Goal: Task Accomplishment & Management: Manage account settings

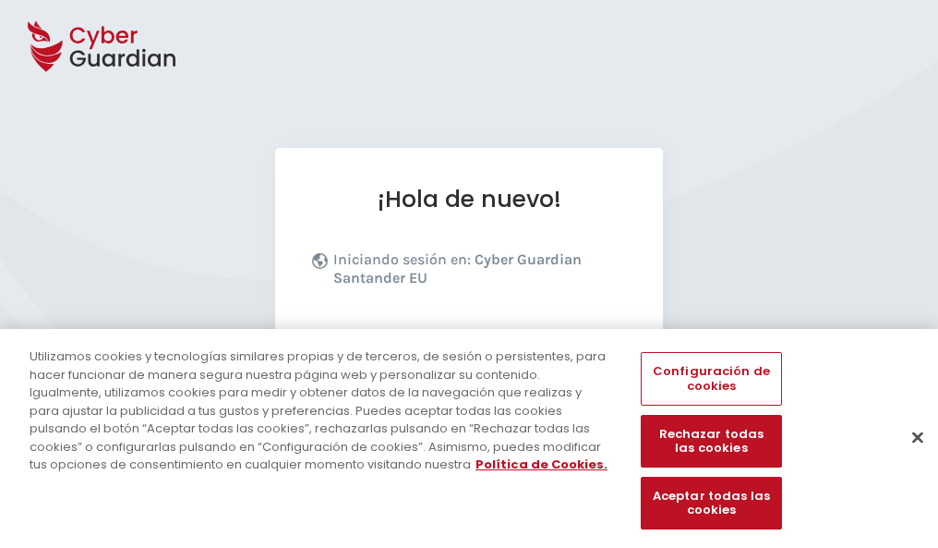
scroll to position [226, 0]
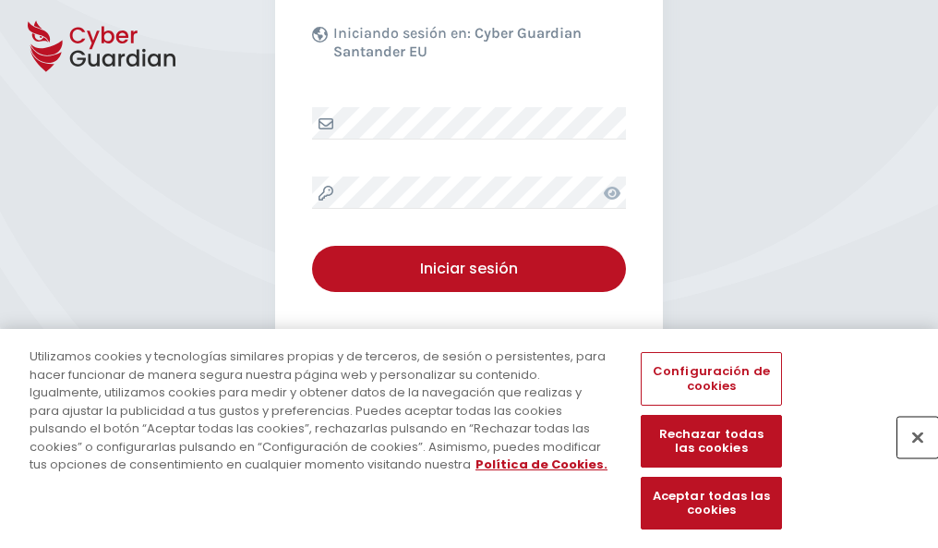
click at [909, 456] on button "Cerrar" at bounding box center [918, 436] width 41 height 41
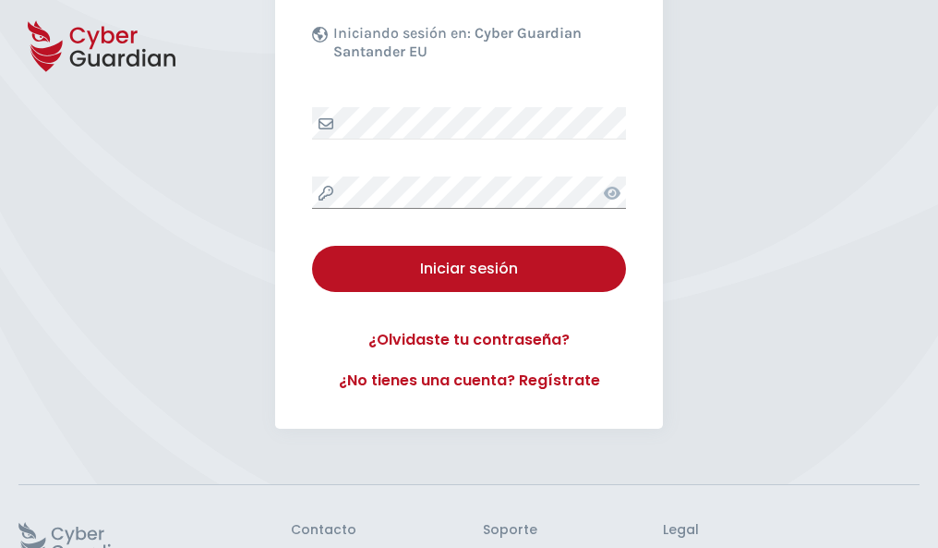
scroll to position [359, 0]
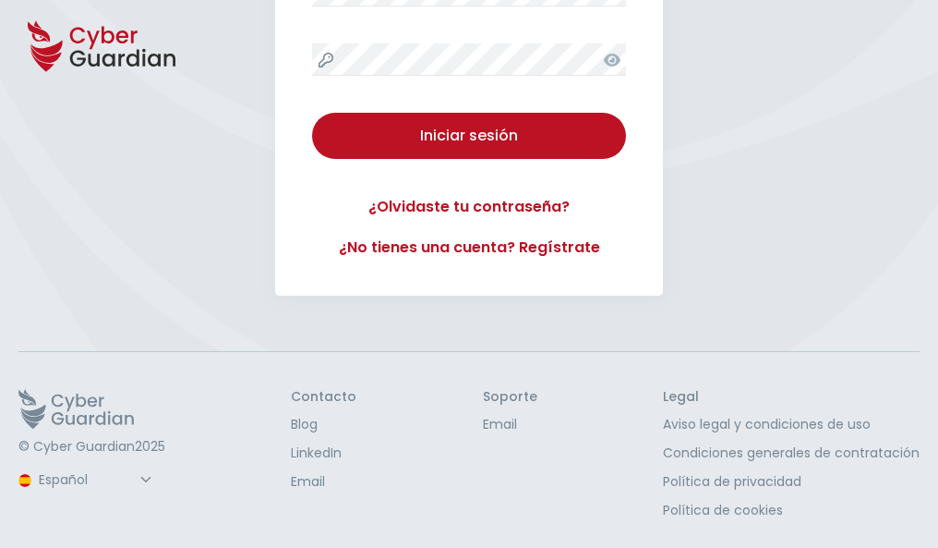
click at [312, 113] on button "Iniciar sesión" at bounding box center [469, 136] width 314 height 46
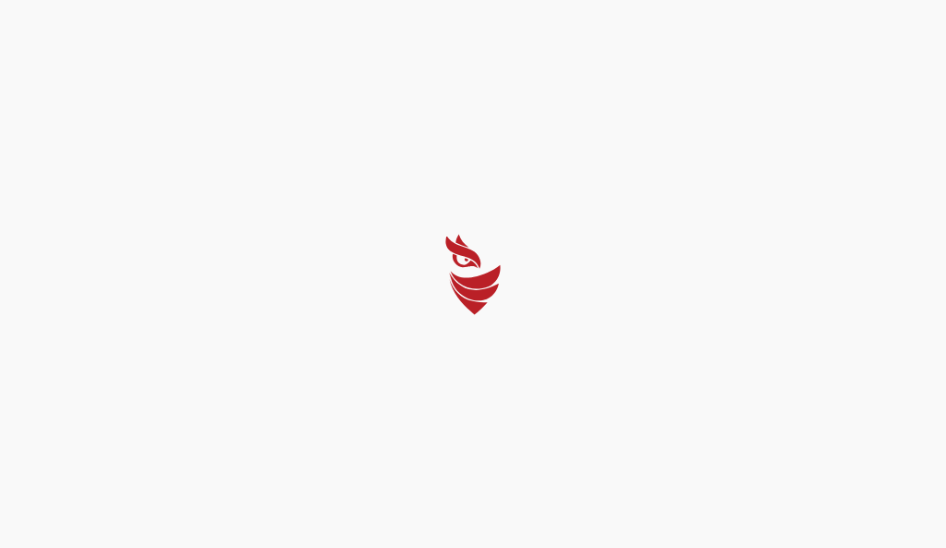
select select "English"
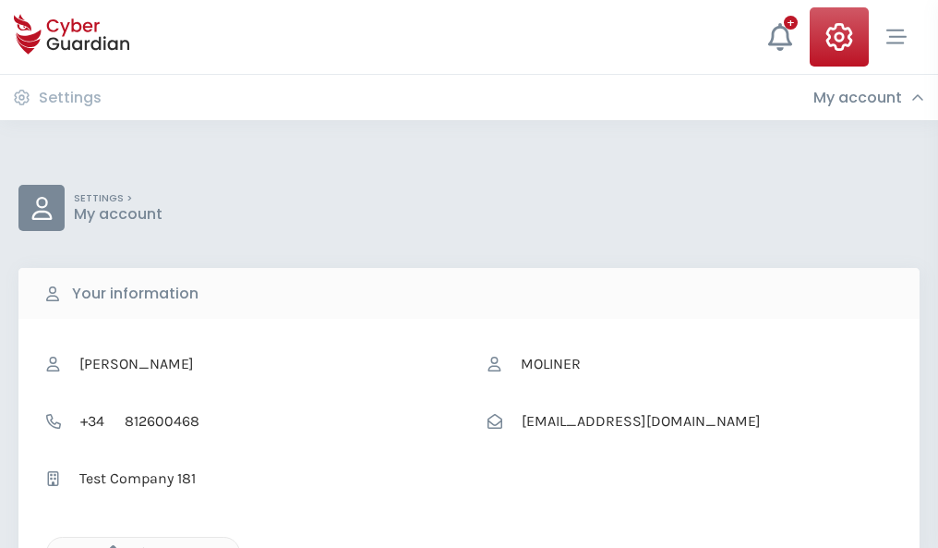
click at [108, 546] on icon "button" at bounding box center [109, 553] width 16 height 16
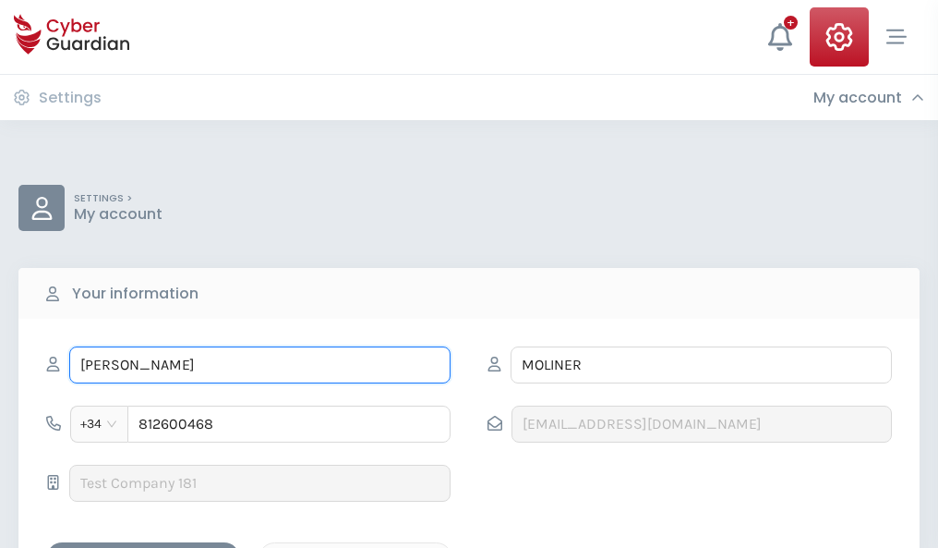
click at [260, 365] on input "NARCISA" at bounding box center [259, 364] width 381 height 37
type input "N"
type input "Sancho"
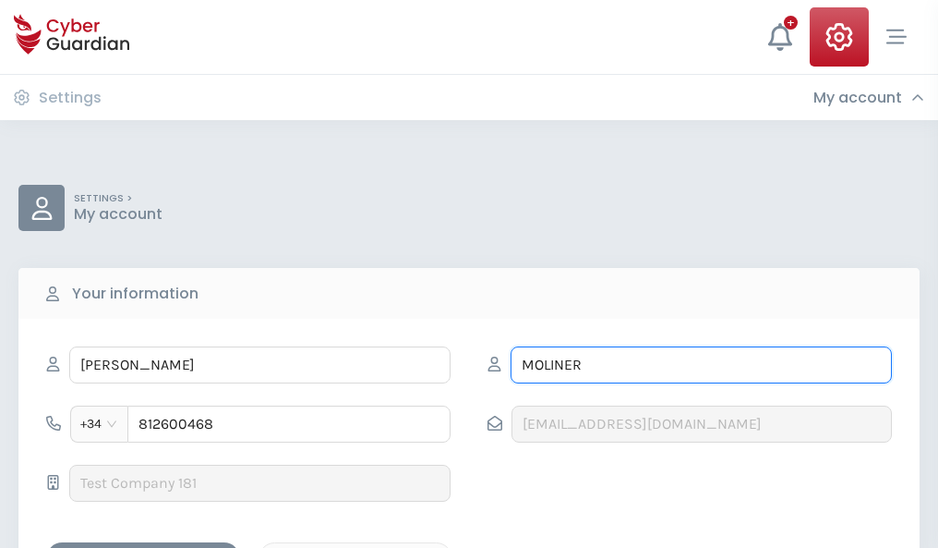
click at [701, 365] on input "MOLINER" at bounding box center [701, 364] width 381 height 37
type input "M"
type input "Carnero"
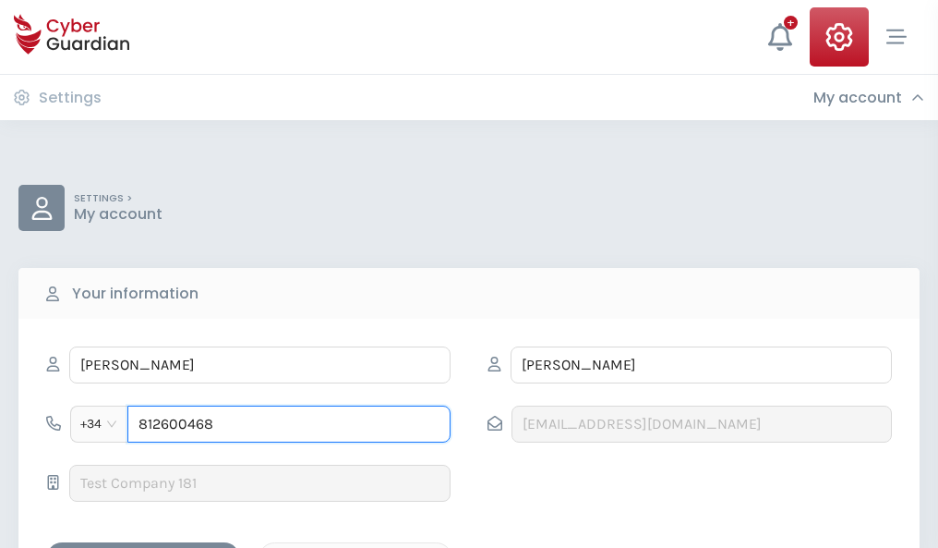
click at [289, 424] on input "812600468" at bounding box center [288, 423] width 323 height 37
type input "8"
type input "976945134"
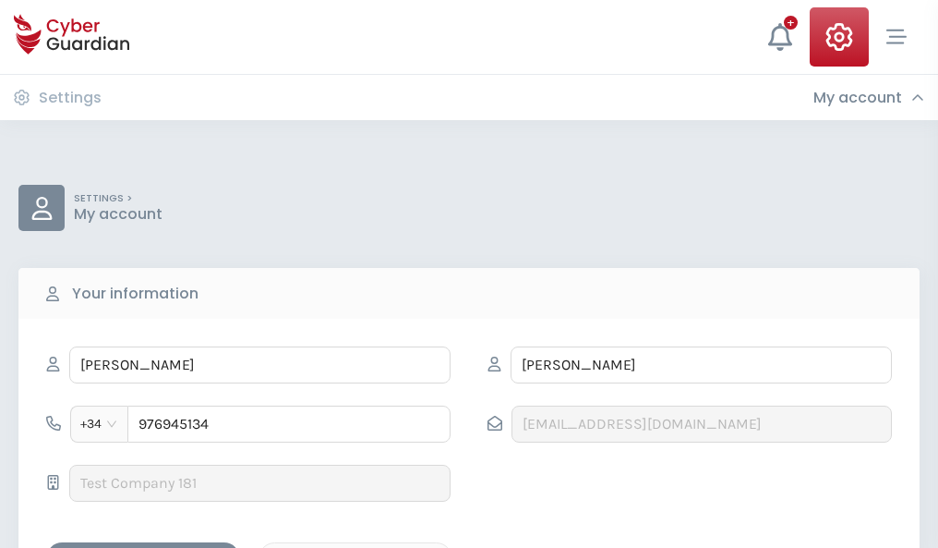
click at [143, 547] on div "Save changes" at bounding box center [143, 558] width 166 height 23
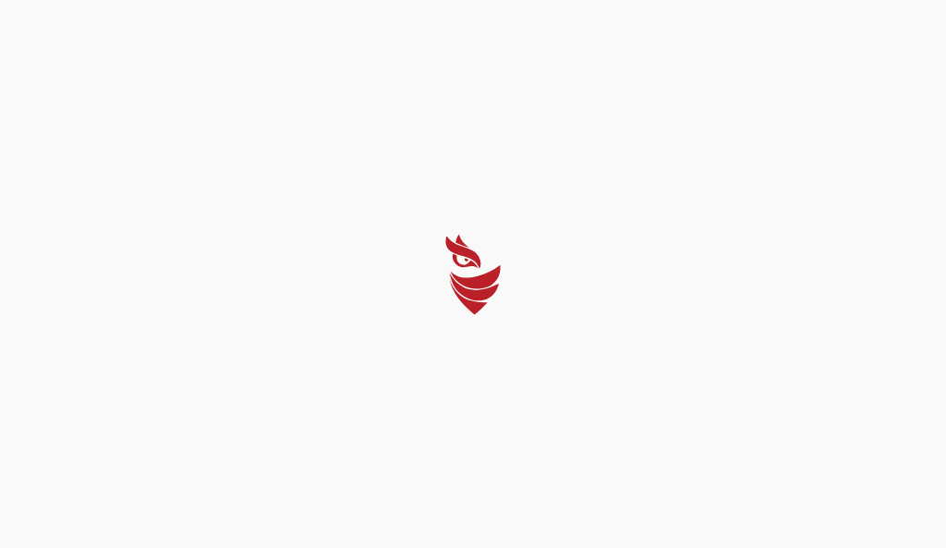
select select "English"
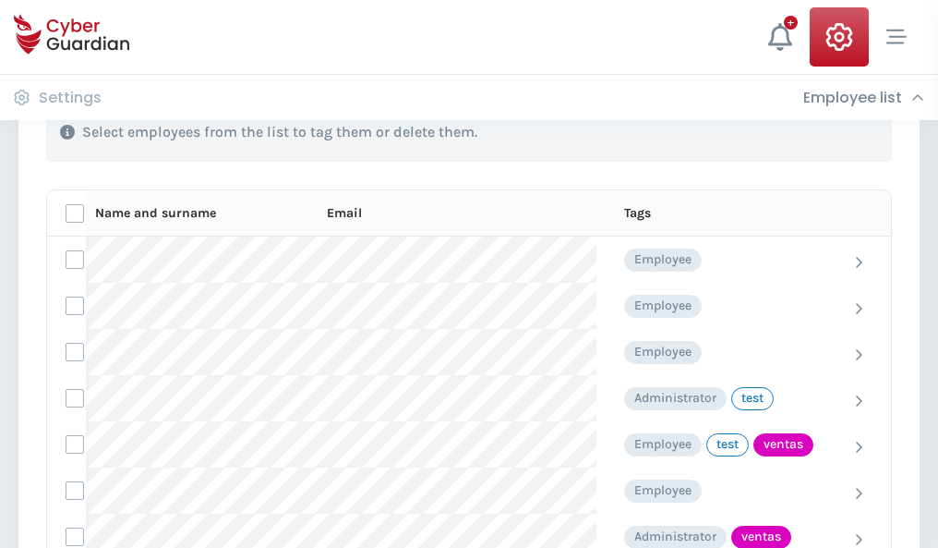
scroll to position [837, 0]
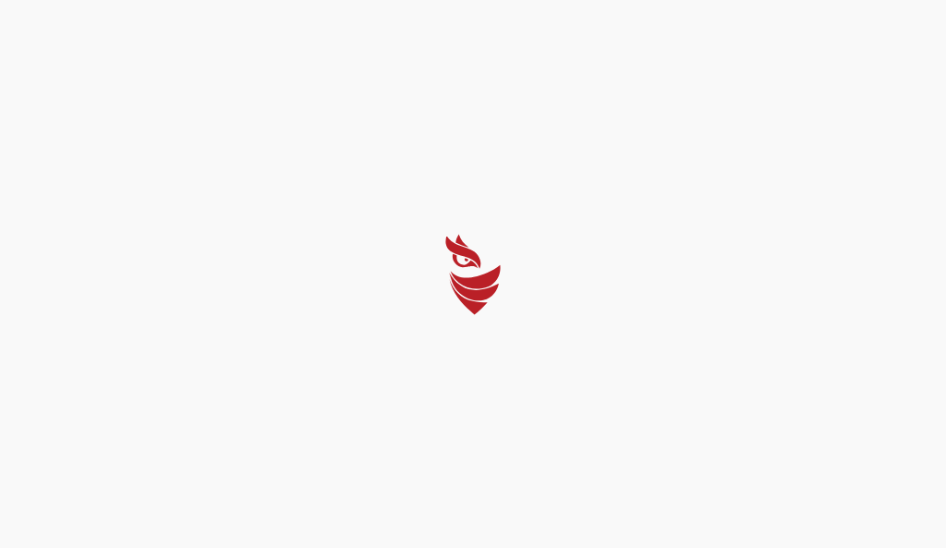
select select "English"
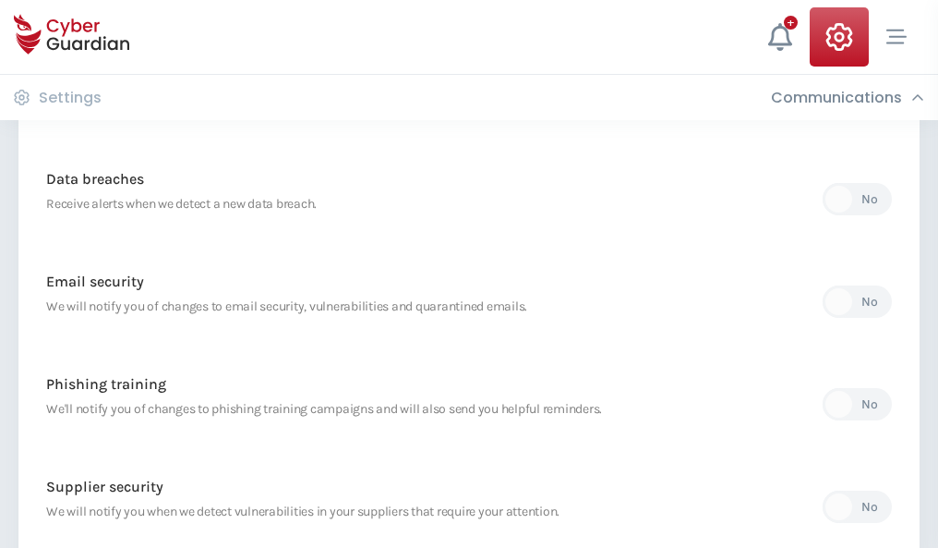
scroll to position [972, 0]
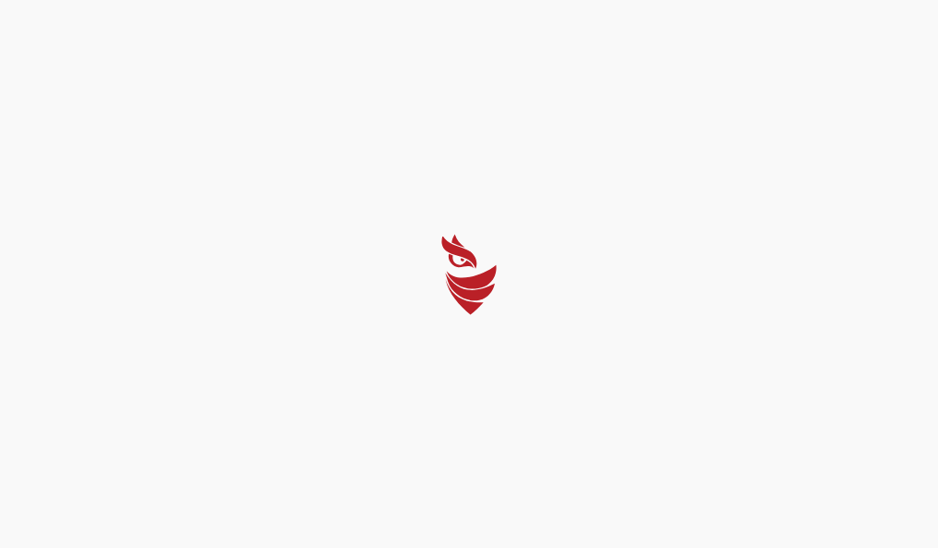
select select "English"
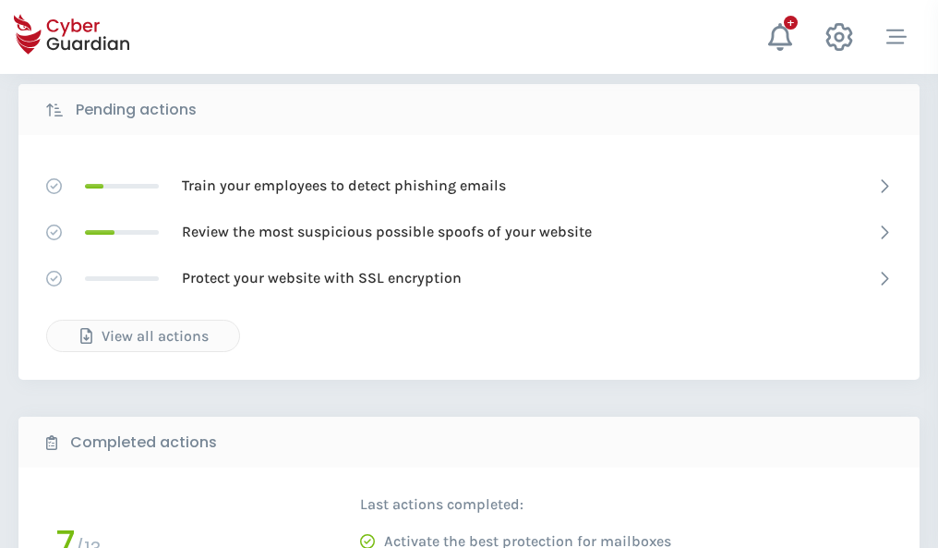
scroll to position [1022, 0]
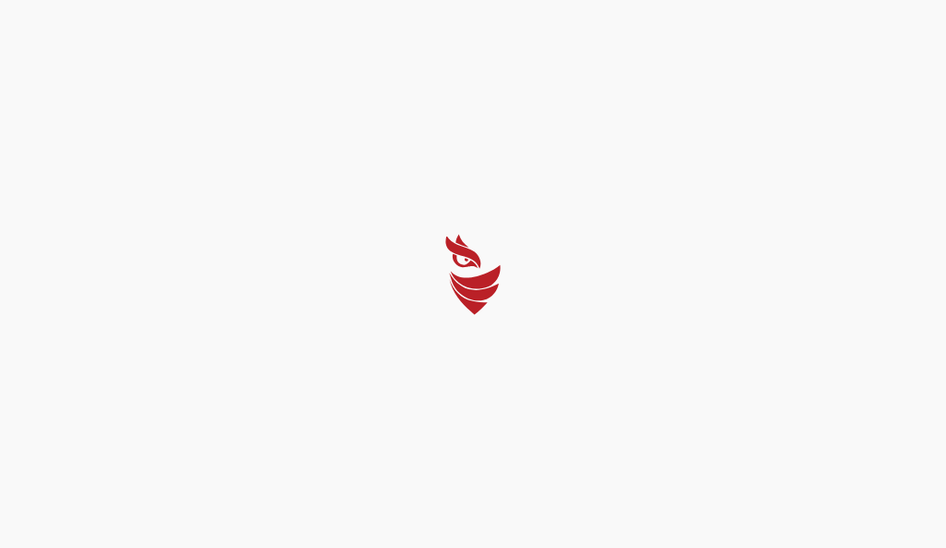
select select "English"
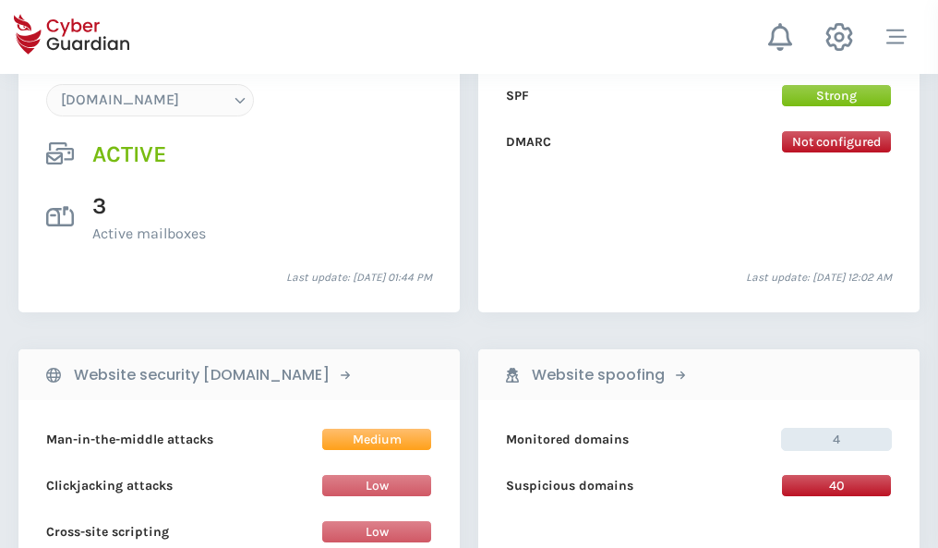
scroll to position [1967, 0]
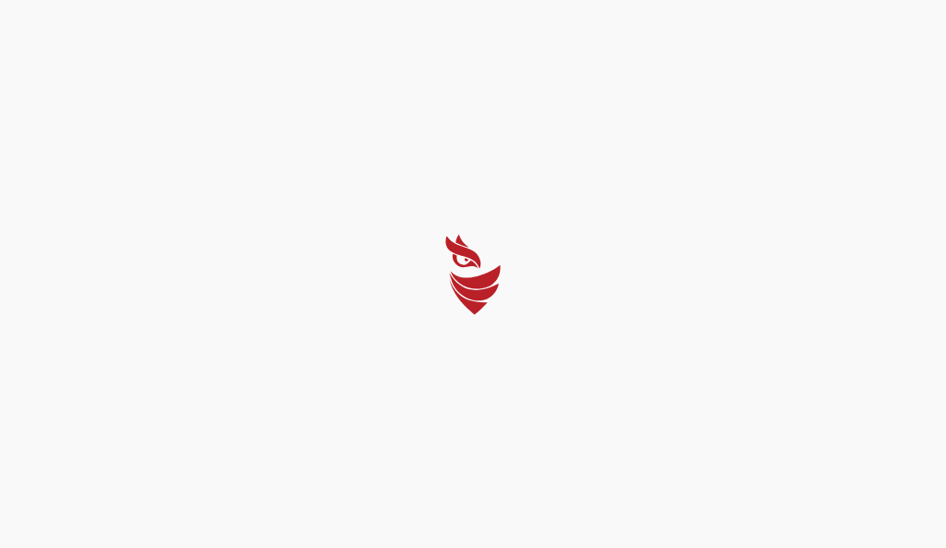
select select "English"
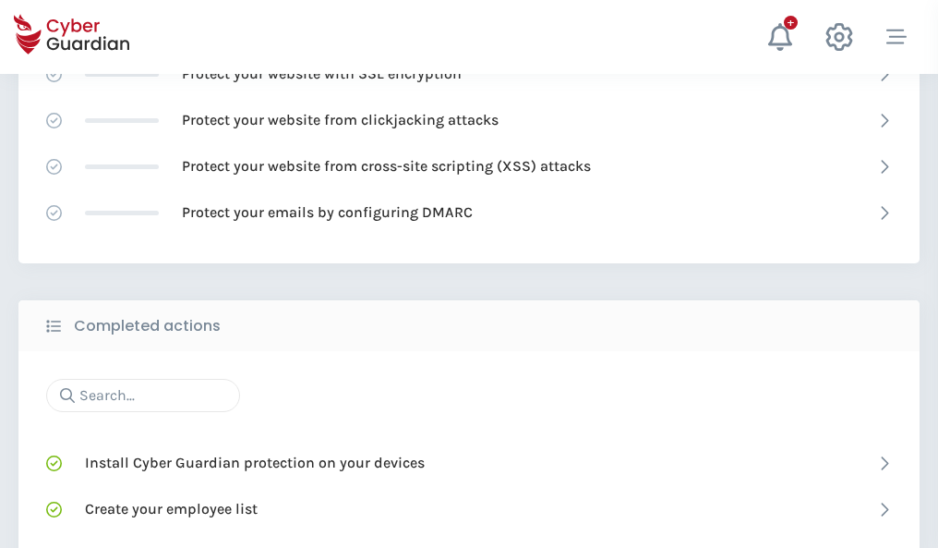
scroll to position [1230, 0]
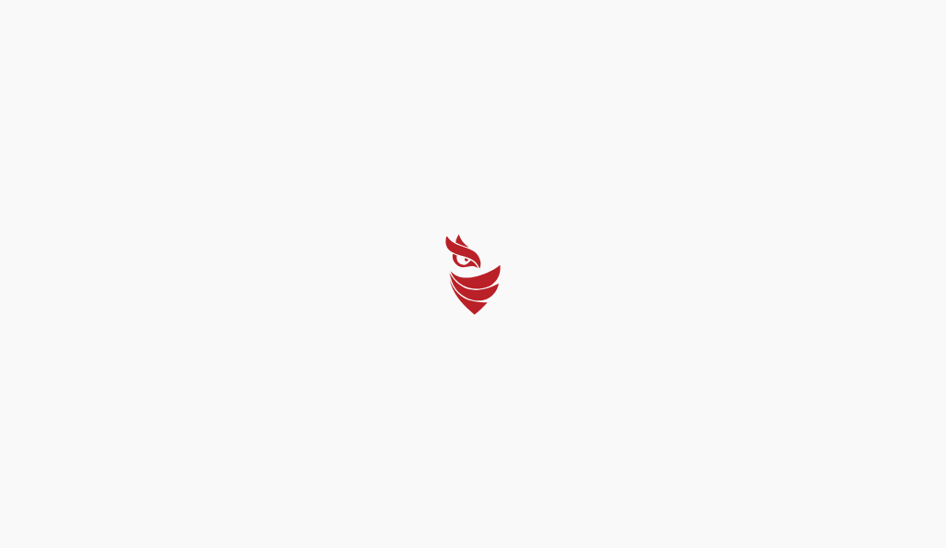
select select "English"
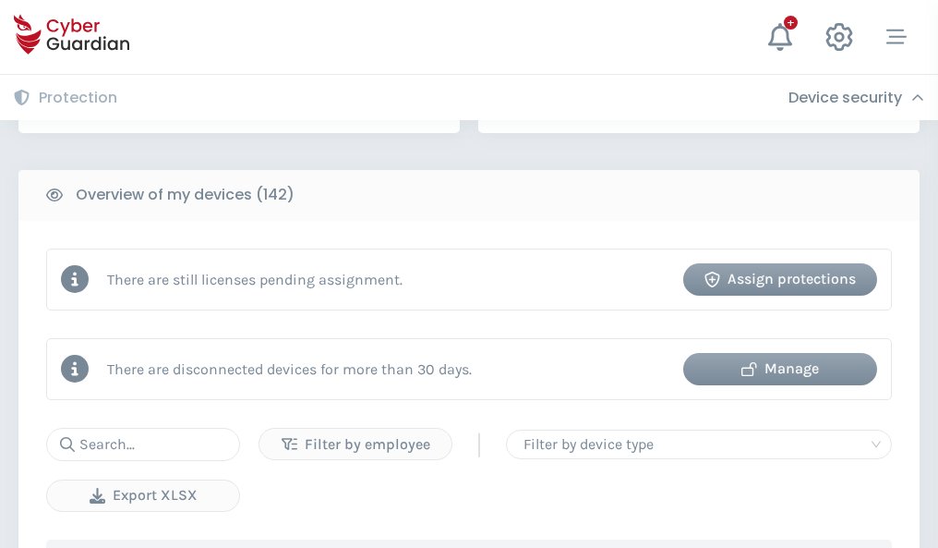
scroll to position [1790, 0]
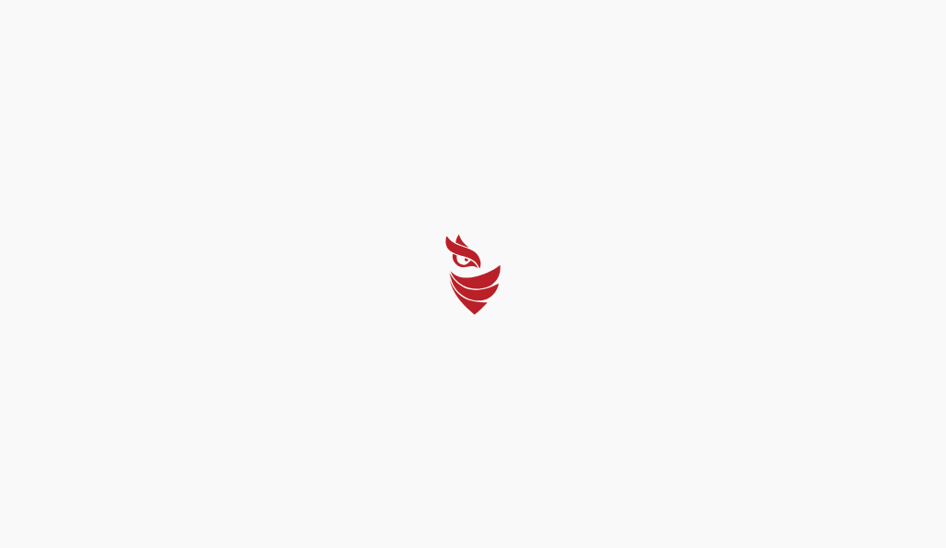
select select "English"
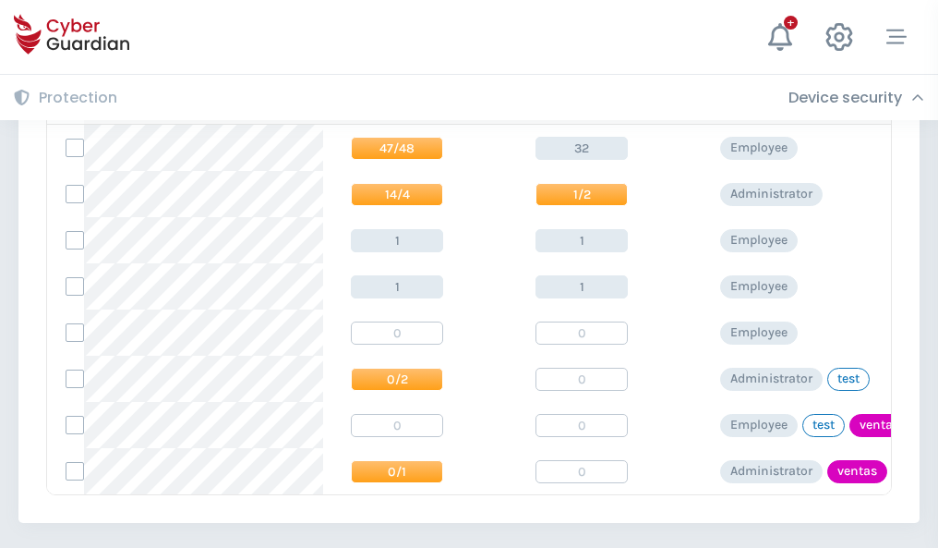
scroll to position [857, 0]
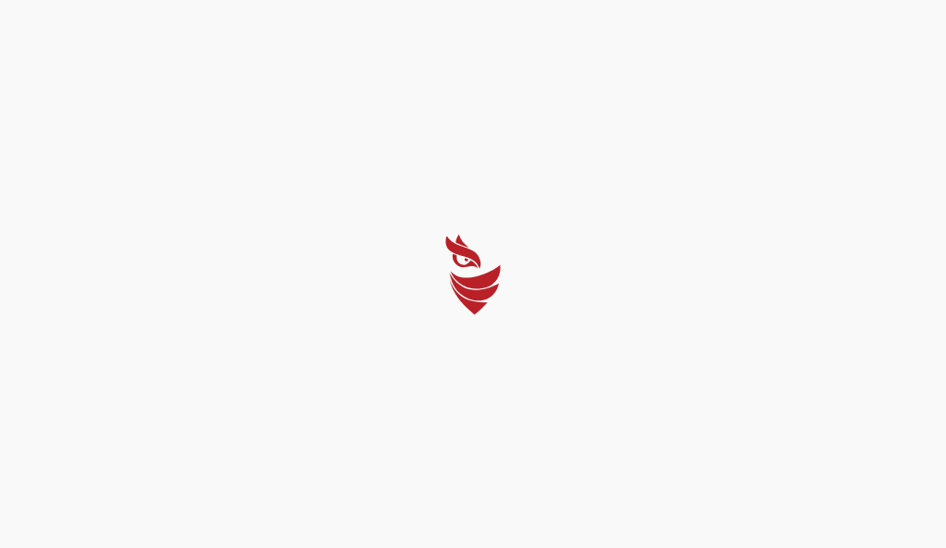
select select "English"
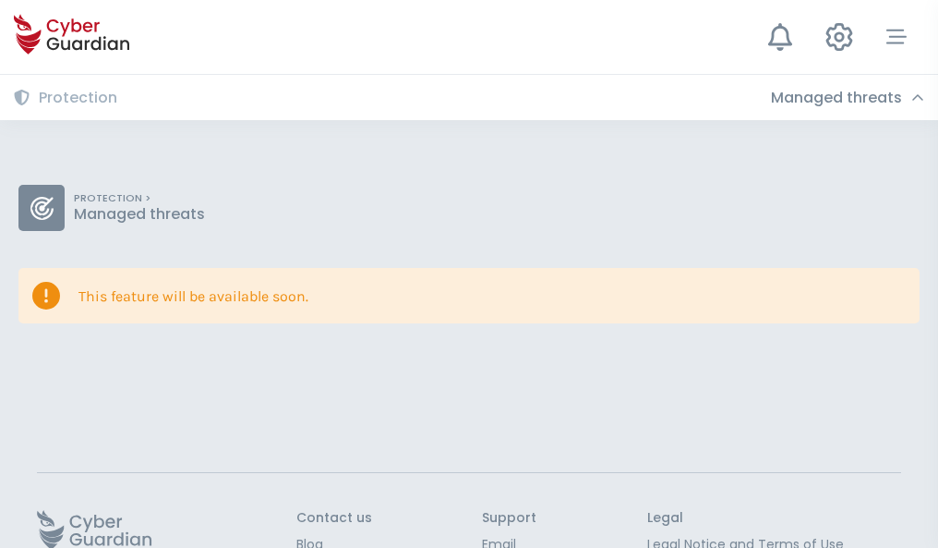
scroll to position [120, 0]
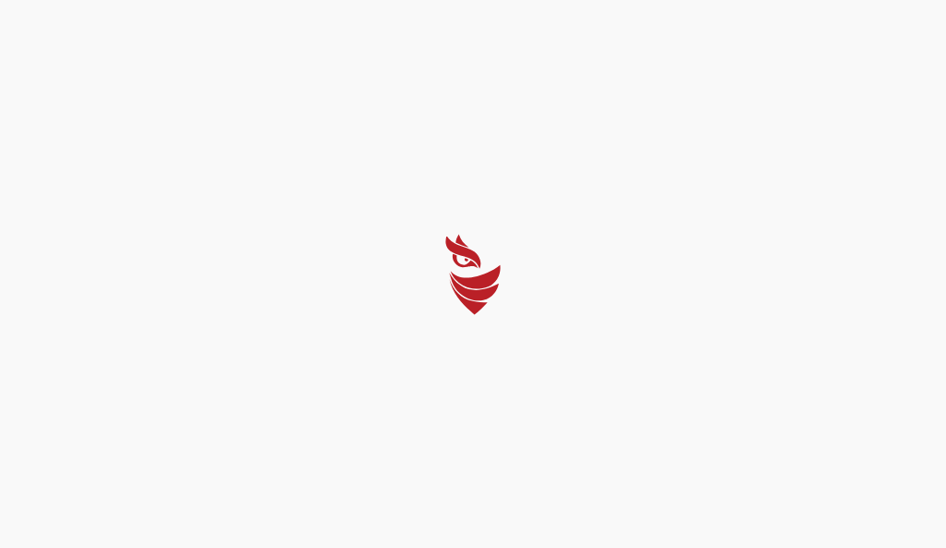
select select "English"
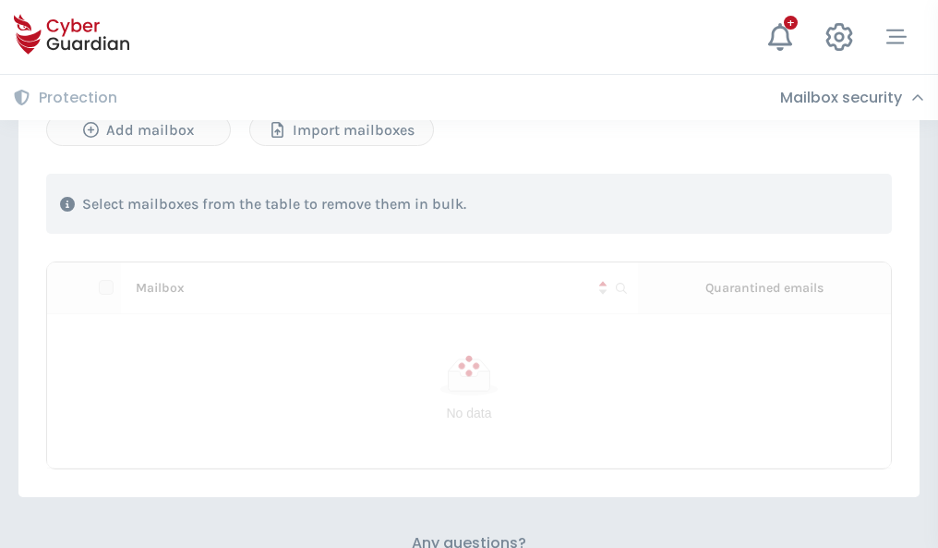
scroll to position [791, 0]
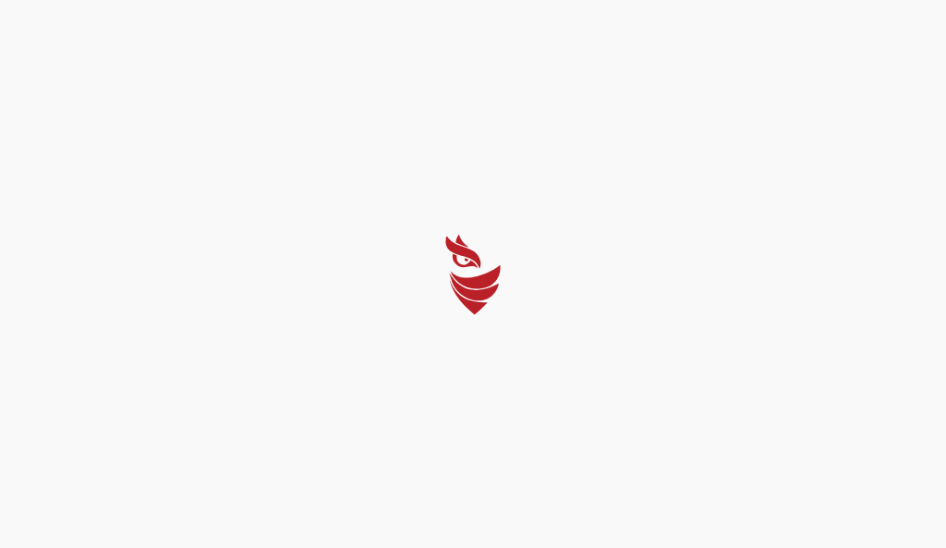
select select "English"
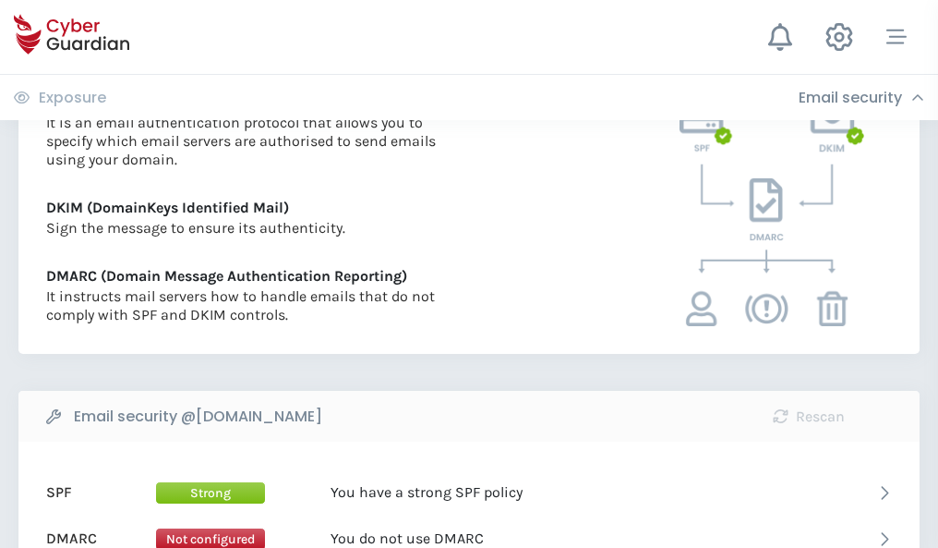
scroll to position [996, 0]
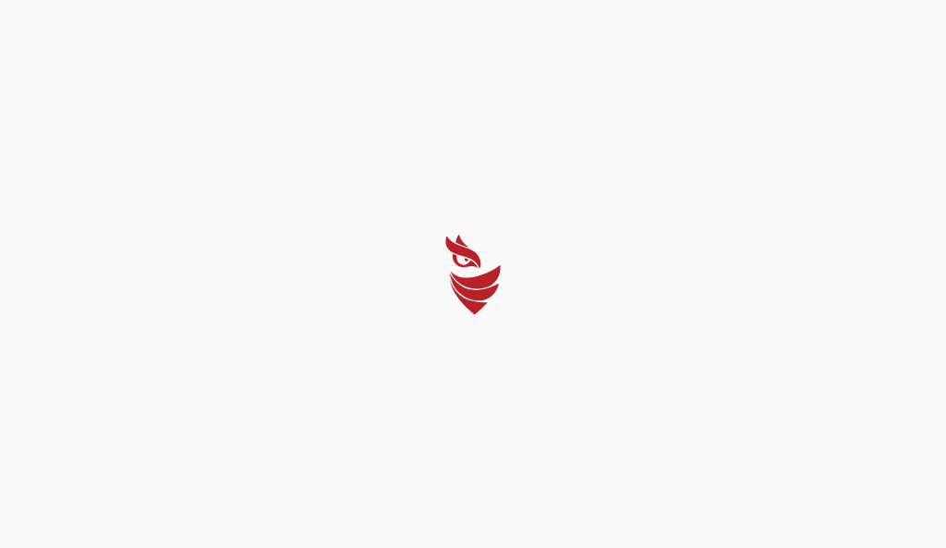
select select "English"
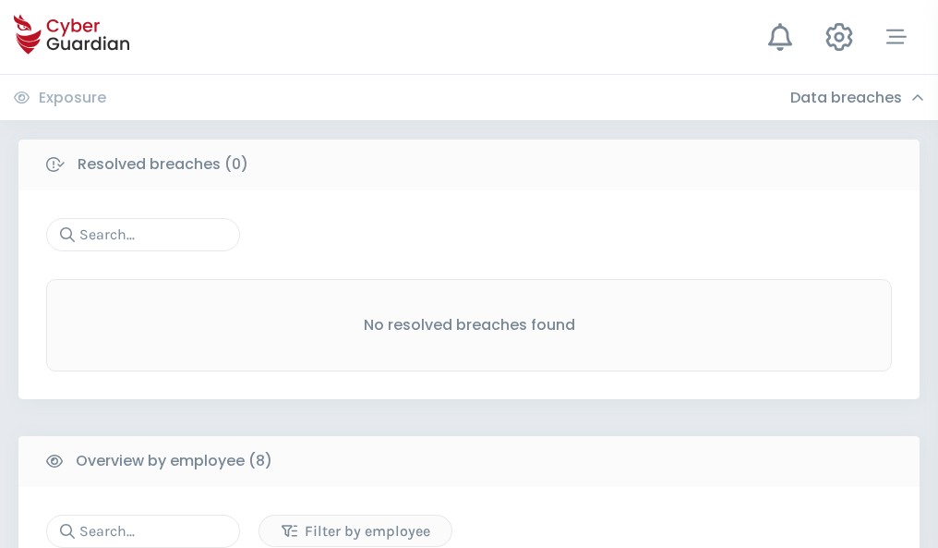
scroll to position [1574, 0]
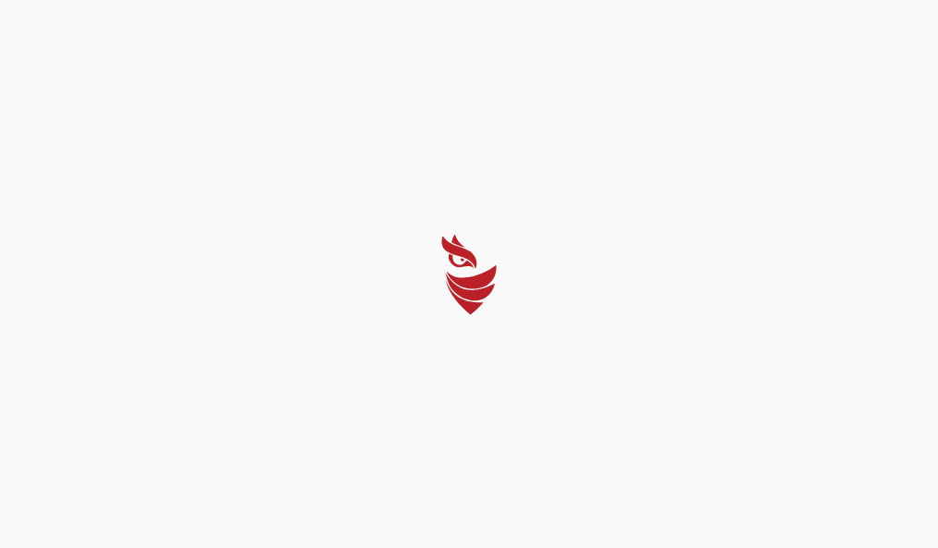
select select "English"
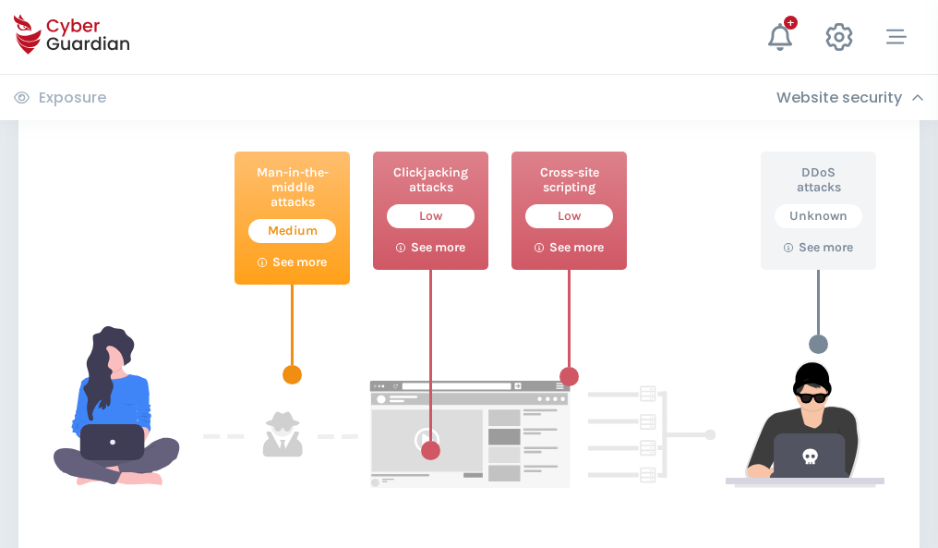
scroll to position [1006, 0]
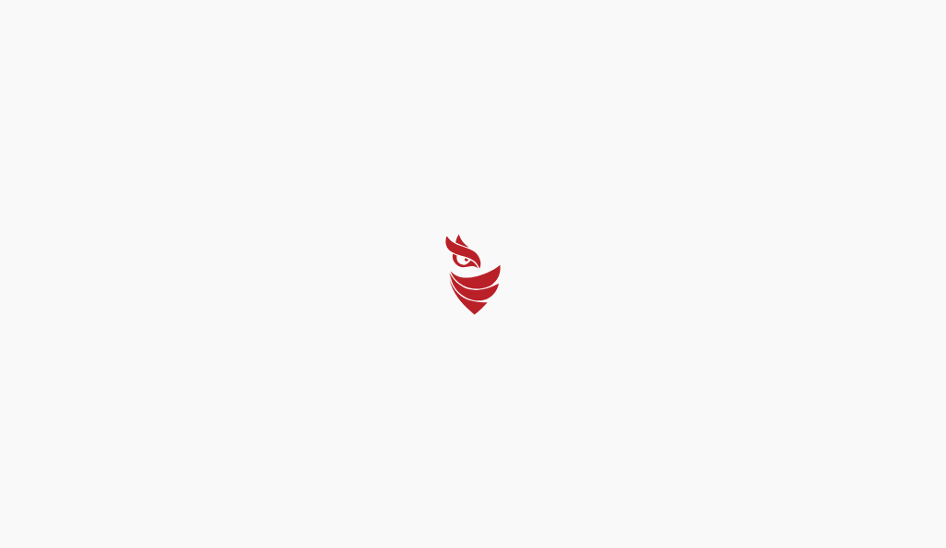
select select "English"
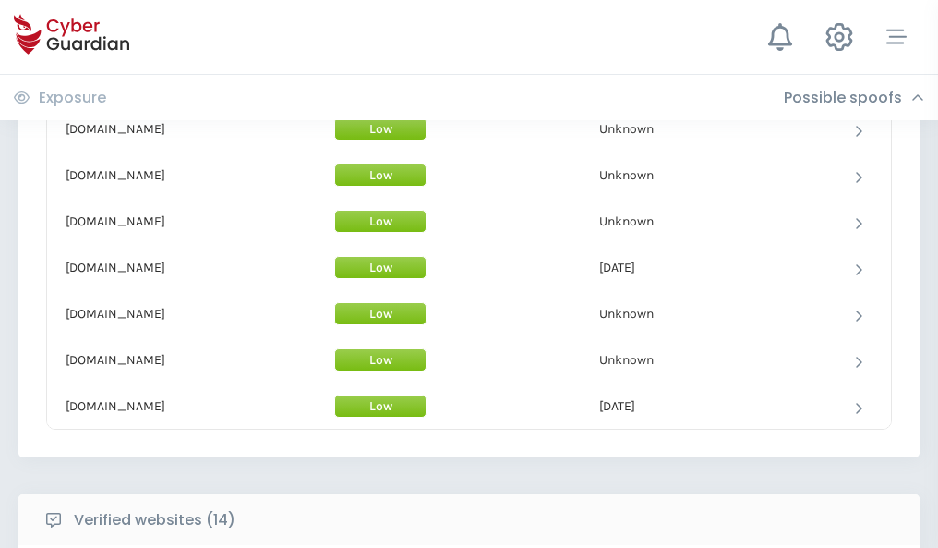
scroll to position [1801, 0]
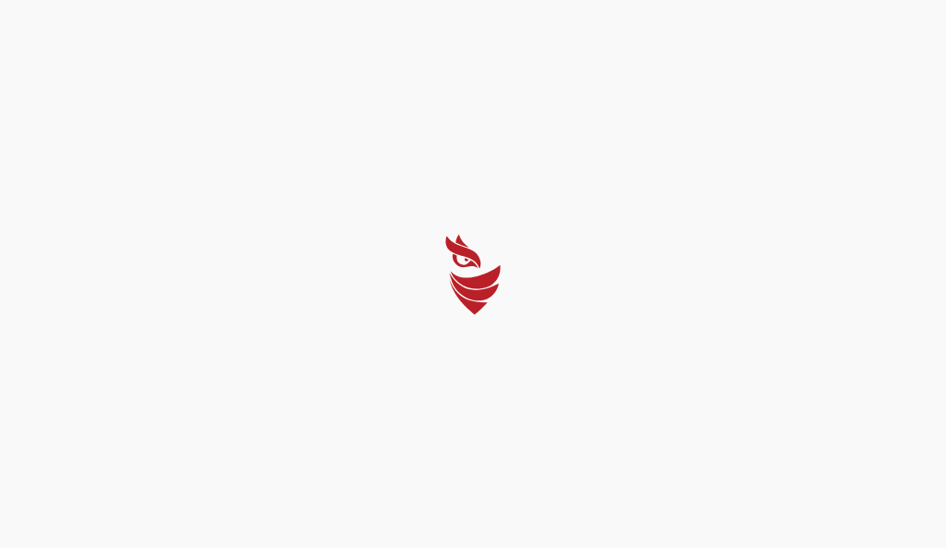
select select "English"
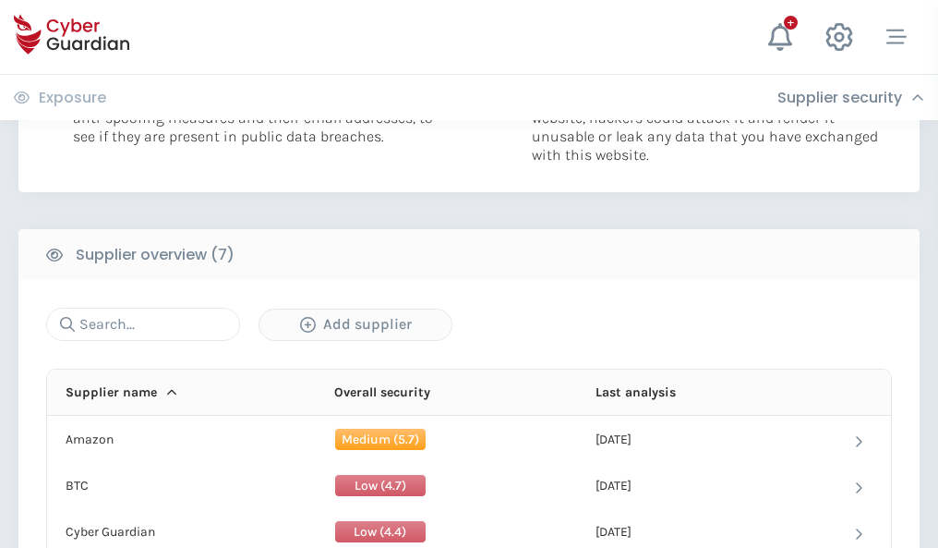
scroll to position [1196, 0]
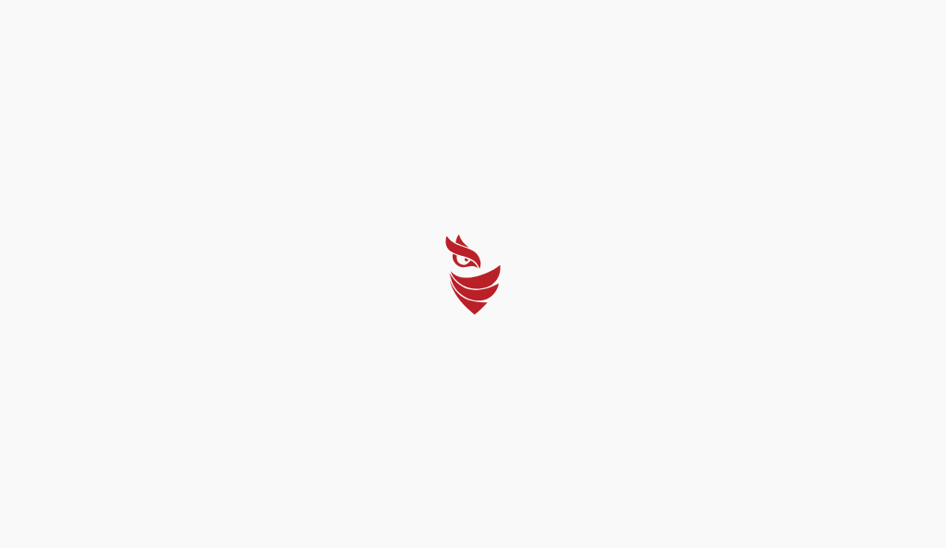
select select "English"
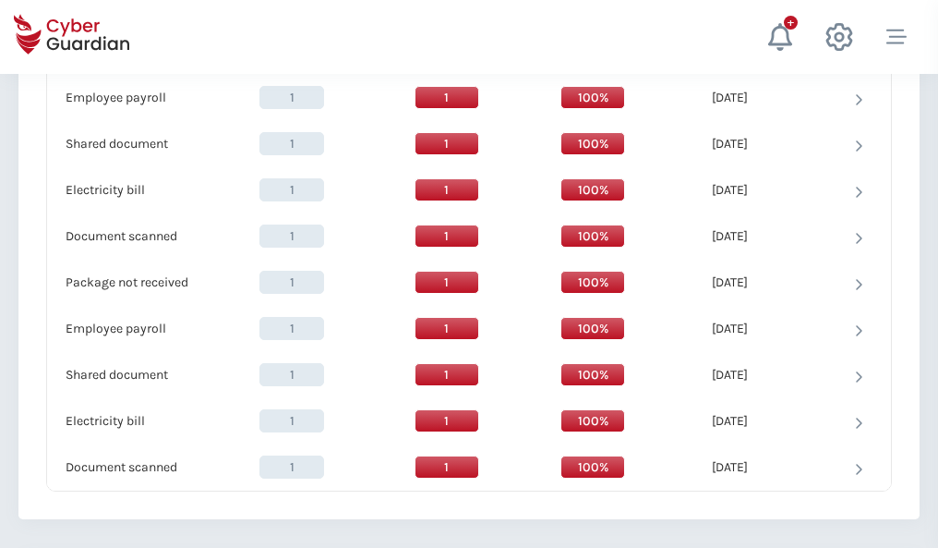
scroll to position [1892, 0]
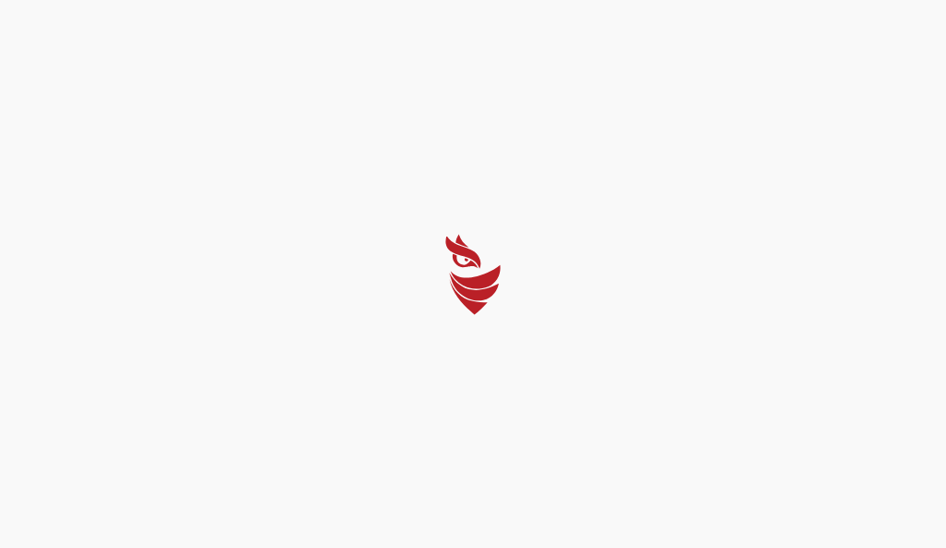
select select "English"
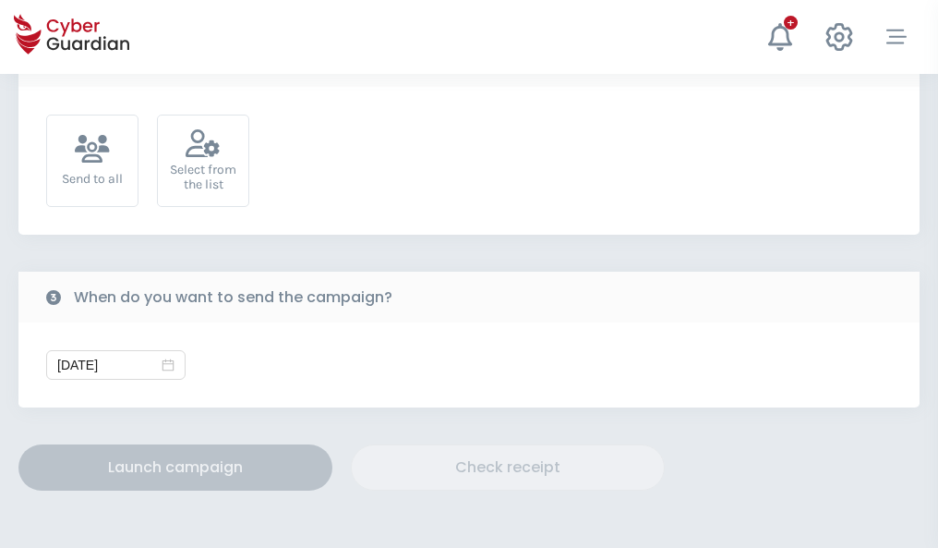
scroll to position [676, 0]
